Goal: Navigation & Orientation: Find specific page/section

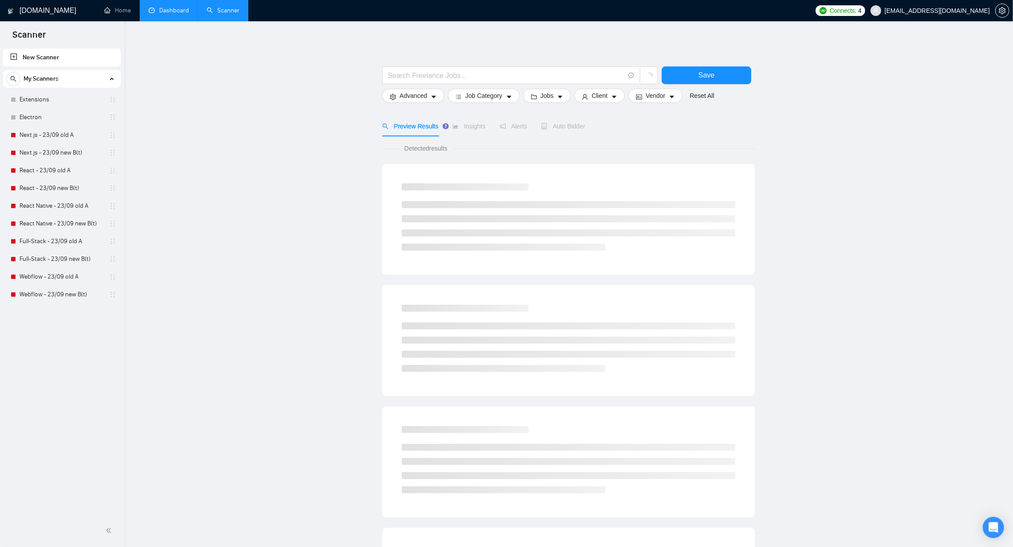
click at [181, 7] on link "Dashboard" at bounding box center [169, 11] width 40 height 8
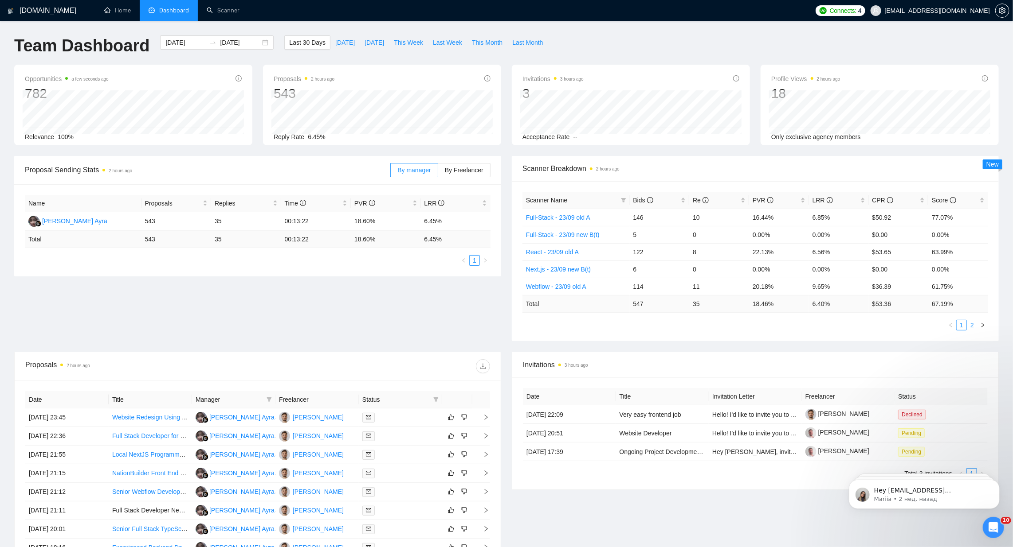
click at [970, 322] on link "2" at bounding box center [972, 326] width 10 height 10
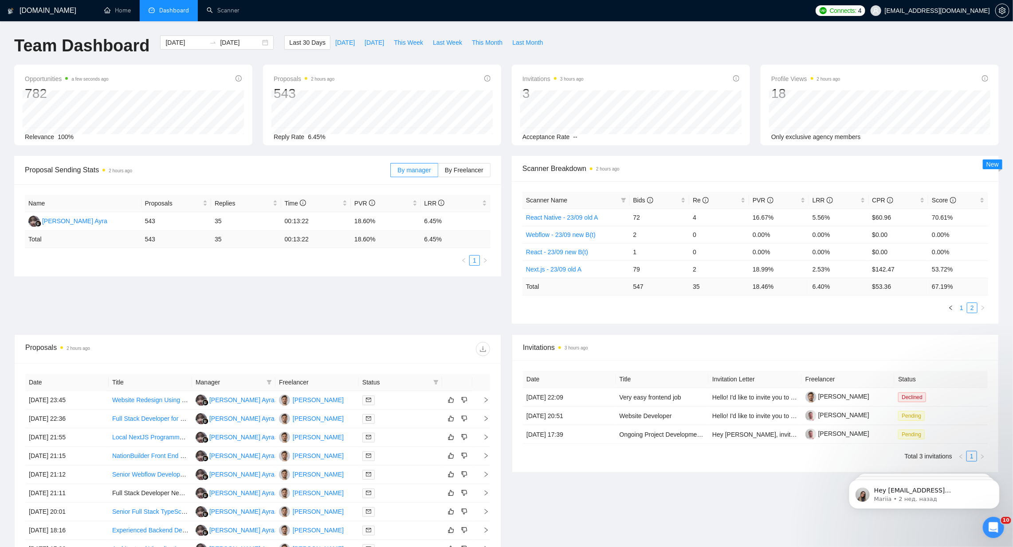
click at [959, 304] on link "1" at bounding box center [961, 308] width 10 height 10
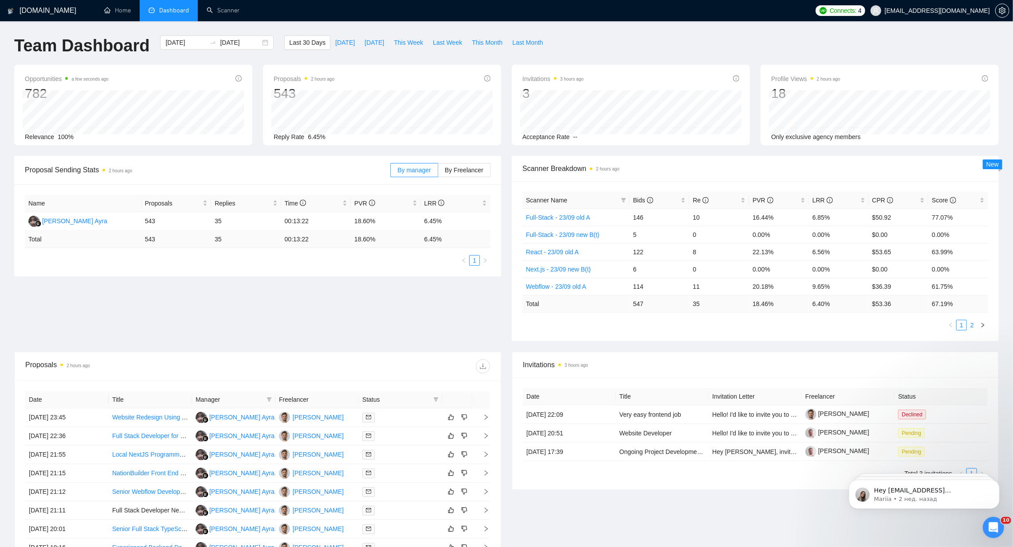
click at [972, 324] on link "2" at bounding box center [972, 326] width 10 height 10
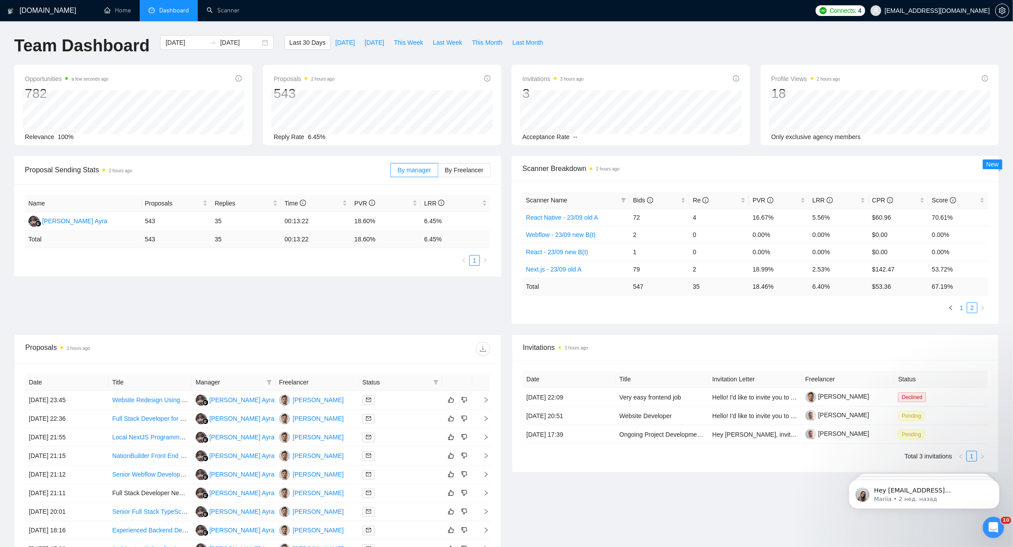
click at [963, 305] on link "1" at bounding box center [961, 308] width 10 height 10
